Goal: Browse casually

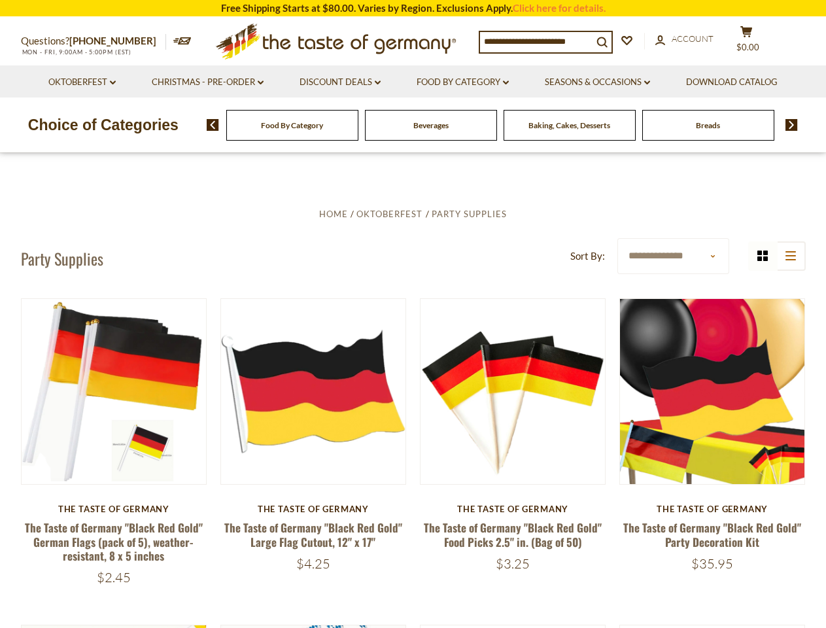
click at [540, 41] on input at bounding box center [536, 41] width 113 height 18
click at [755, 42] on span "$0.00" at bounding box center [748, 47] width 23 height 10
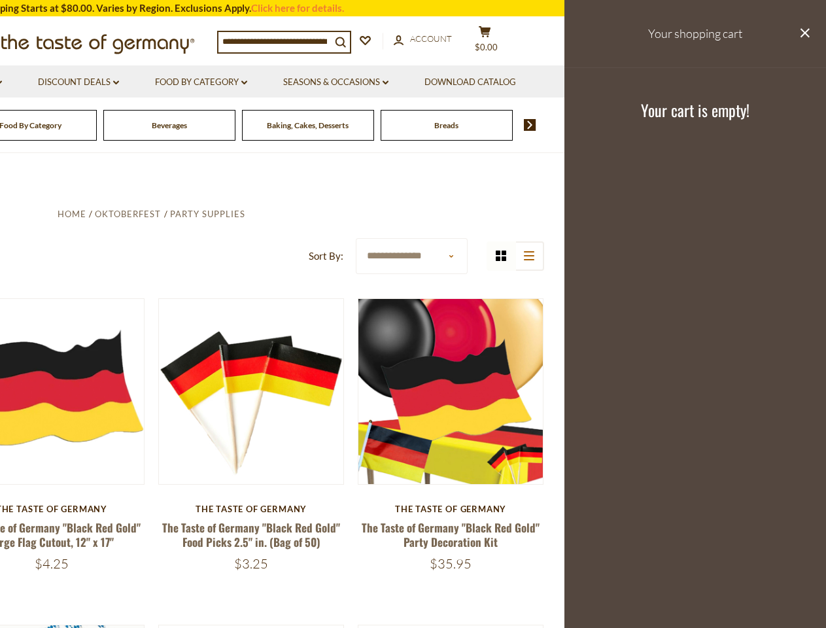
click at [340, 82] on link "Seasons & Occasions dropdown_arrow" at bounding box center [335, 82] width 105 height 14
click at [464, 82] on link "Download Catalog" at bounding box center [471, 82] width 92 height 14
click at [600, 82] on footer "Your cart is empty!" at bounding box center [696, 109] width 262 height 84
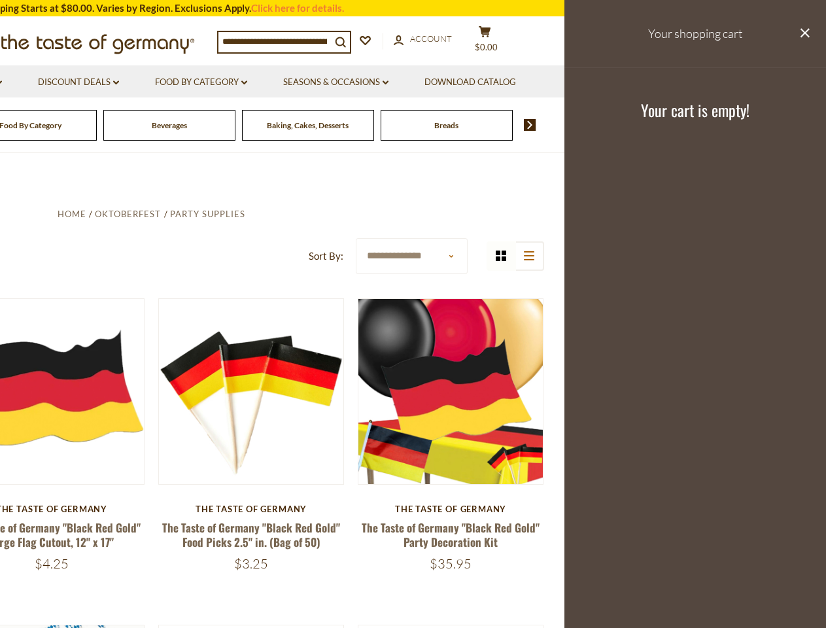
click at [97, 125] on div "Breads" at bounding box center [31, 125] width 132 height 31
click at [97, 125] on div "Beverages" at bounding box center [31, 125] width 132 height 31
